Goal: Transaction & Acquisition: Purchase product/service

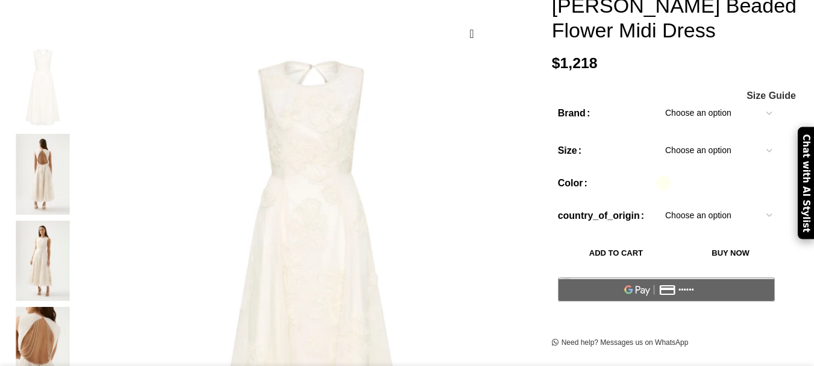
click at [80, 144] on img at bounding box center [43, 174] width 74 height 81
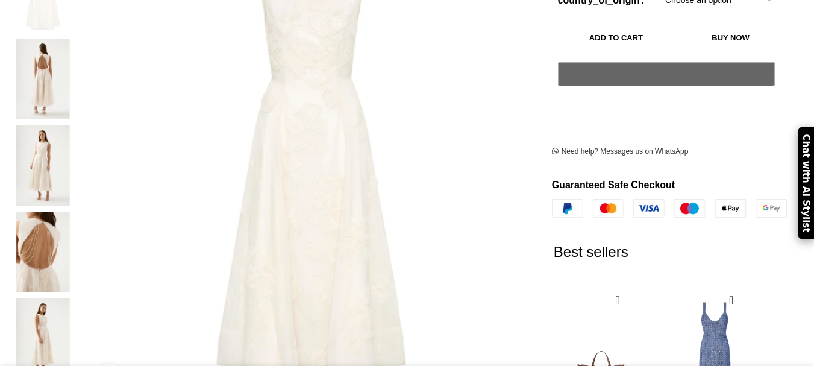
scroll to position [0, 127]
click at [80, 219] on img at bounding box center [43, 252] width 74 height 81
click at [80, 164] on img at bounding box center [43, 165] width 74 height 81
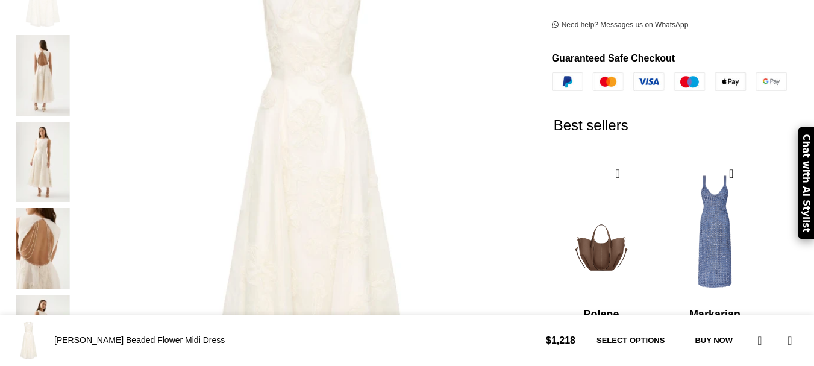
scroll to position [546, 0]
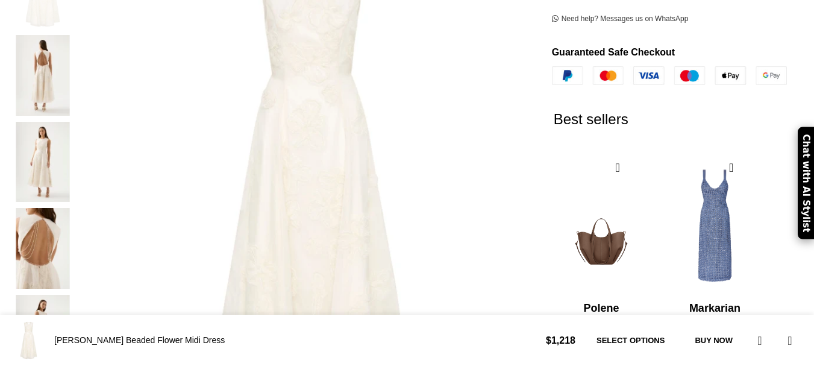
click at [73, 57] on img at bounding box center [43, 75] width 74 height 81
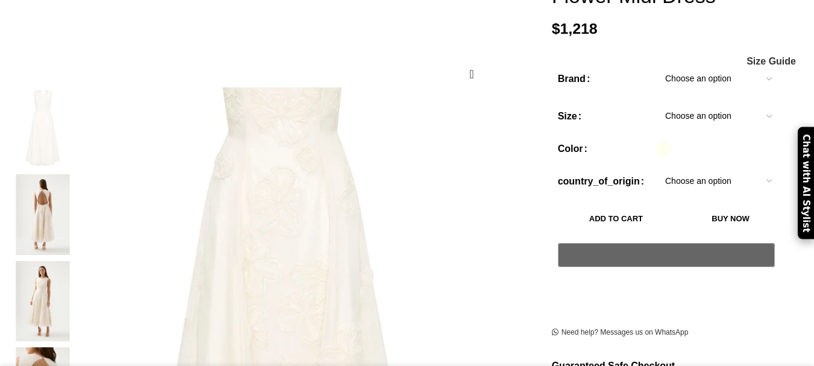
scroll to position [232, 0]
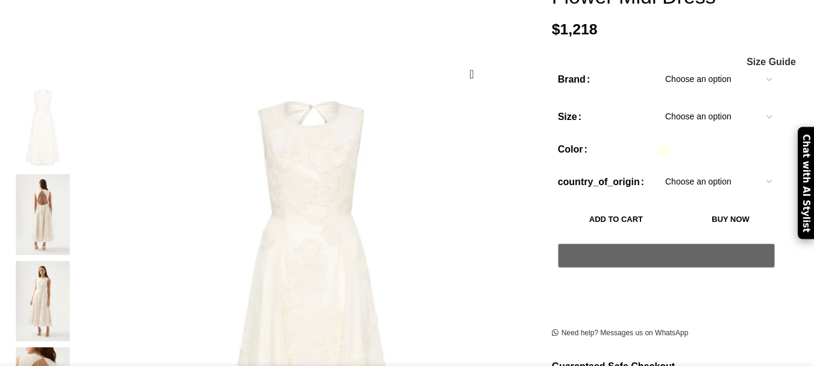
click at [697, 67] on select "Choose an option Aje" at bounding box center [718, 79] width 125 height 25
select select "aje"
click at [656, 67] on select "Choose an option Aje" at bounding box center [718, 79] width 125 height 25
click at [662, 104] on select "Choose an option 4UK 6UK 8 [GEOGRAPHIC_DATA] 10 [GEOGRAPHIC_DATA] 12 [GEOGRAPHI…" at bounding box center [718, 116] width 125 height 25
select select "16-[GEOGRAPHIC_DATA]"
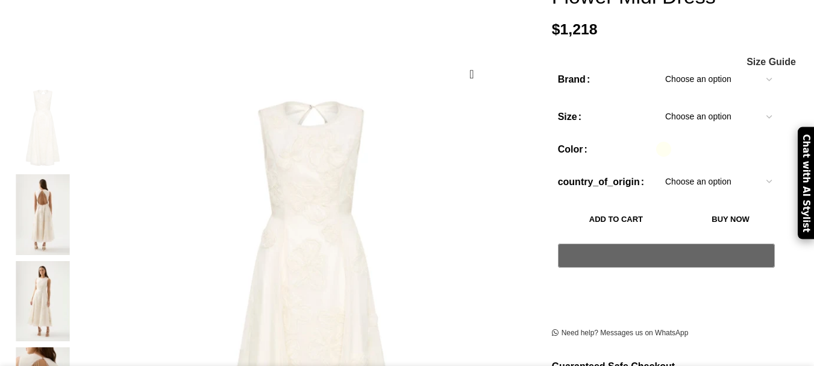
click at [656, 104] on select "Choose an option 4UK 6UK 8 [GEOGRAPHIC_DATA] 10 [GEOGRAPHIC_DATA] 12 [GEOGRAPHI…" at bounding box center [718, 116] width 125 height 25
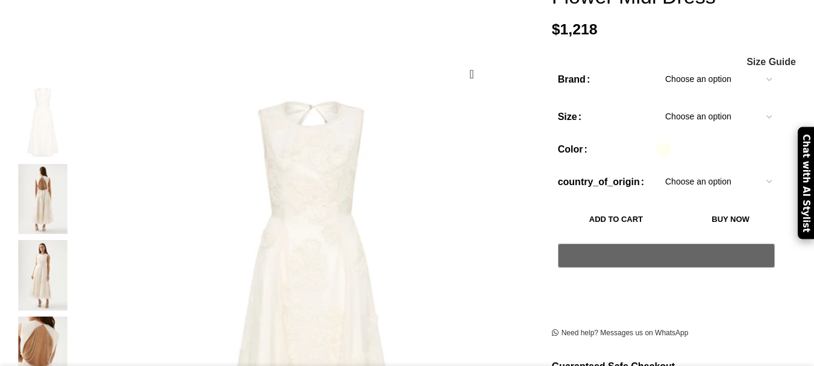
click at [656, 169] on select "Choose an option [GEOGRAPHIC_DATA]" at bounding box center [718, 181] width 125 height 25
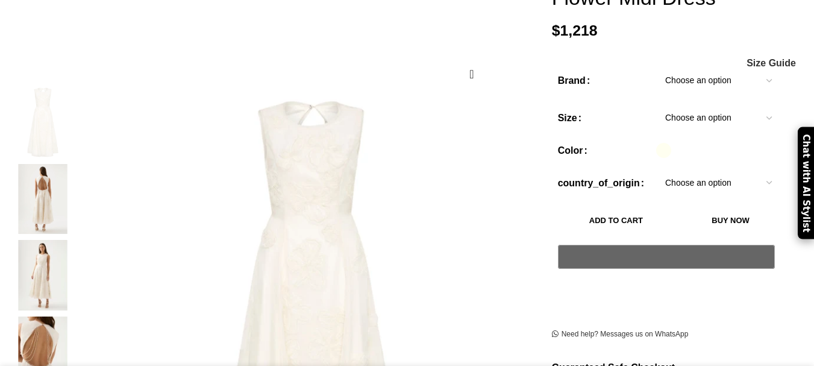
select select "[GEOGRAPHIC_DATA]"
click at [656, 170] on select "Choose an option [GEOGRAPHIC_DATA]" at bounding box center [718, 182] width 125 height 25
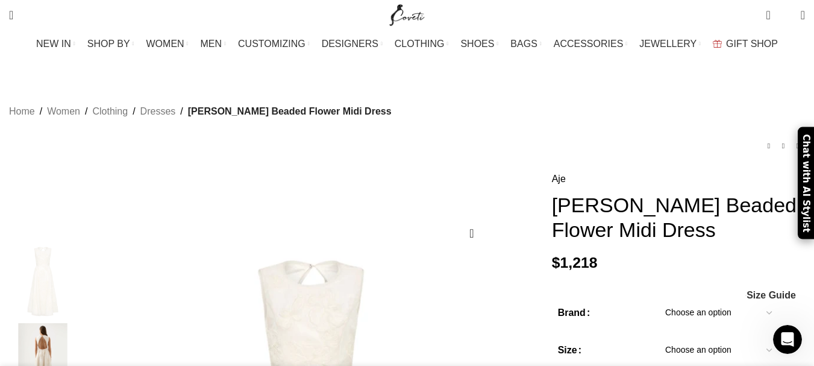
scroll to position [0, 761]
